Goal: Check status

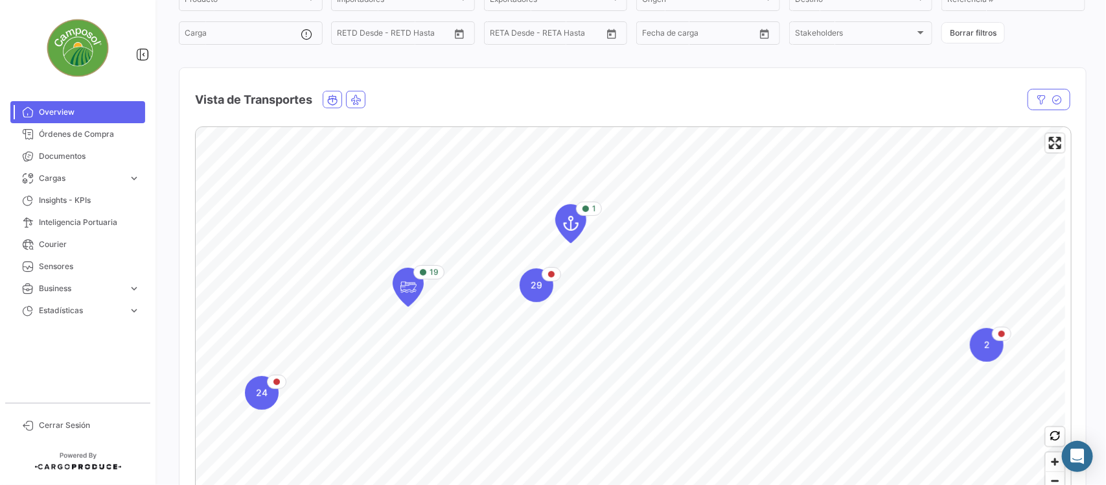
scroll to position [243, 0]
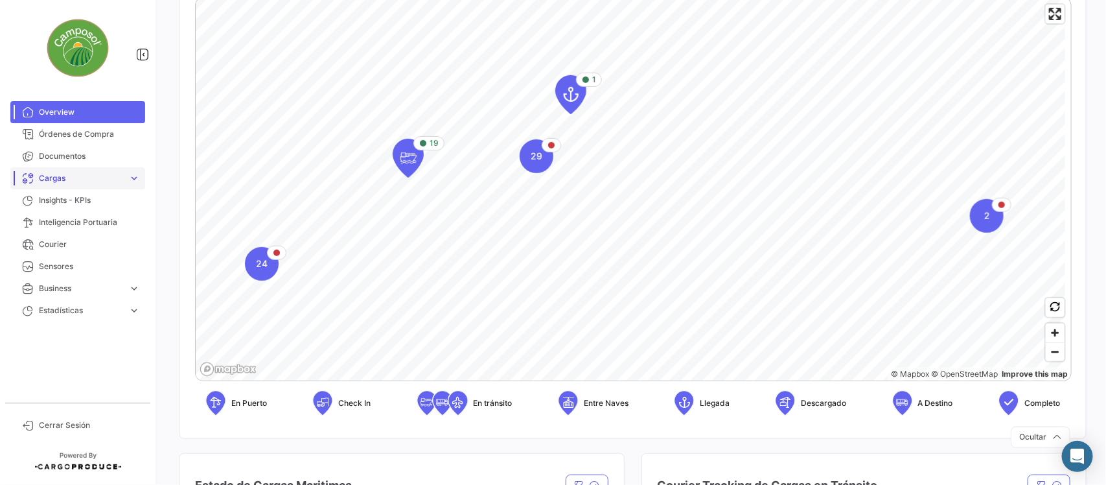
click at [78, 178] on span "Cargas" at bounding box center [81, 178] width 84 height 12
click at [80, 227] on span "Cargas Marítimas" at bounding box center [66, 228] width 65 height 12
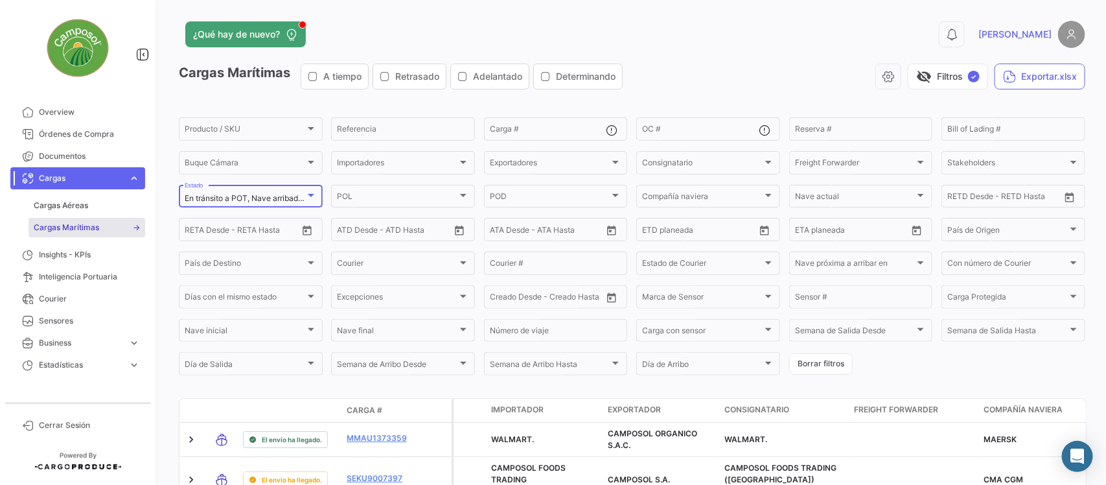
click at [294, 195] on span "En tránsito a POT, Nave arribada a POT, En tránsito a POD, Nave arribada a POD,…" at bounding box center [424, 198] width 478 height 10
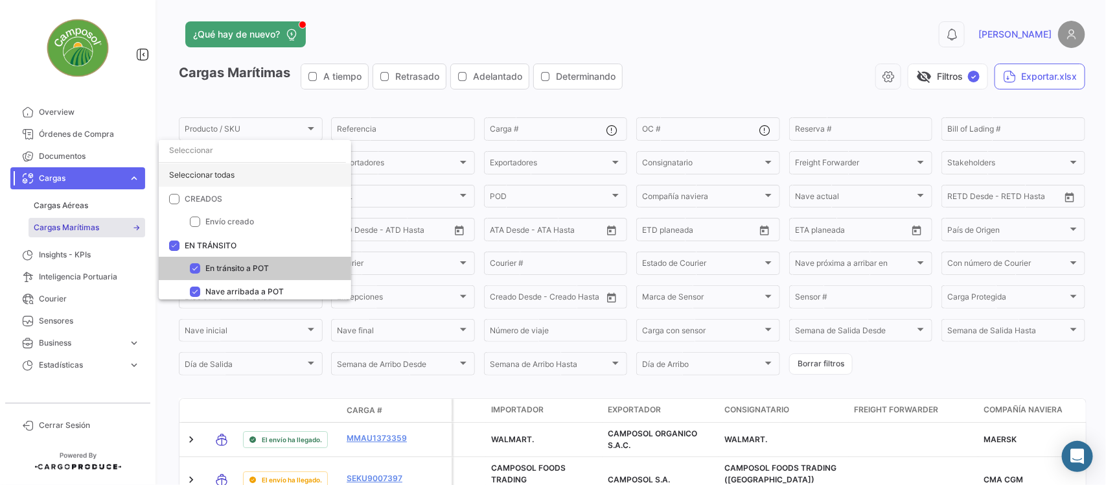
click at [227, 177] on div "Seleccionar todas" at bounding box center [255, 174] width 192 height 23
checkbox input "true"
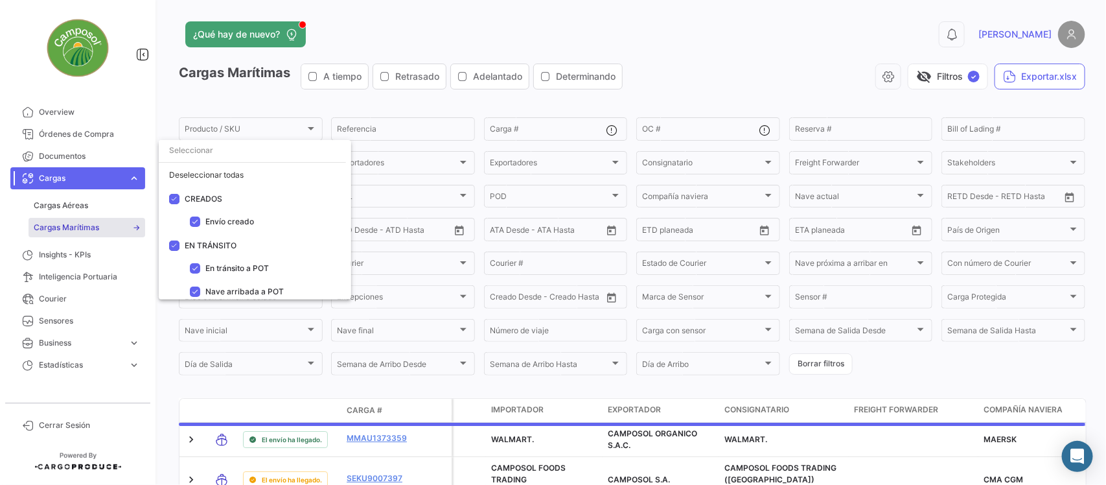
click at [371, 98] on div at bounding box center [553, 242] width 1106 height 485
